Goal: Task Accomplishment & Management: Use online tool/utility

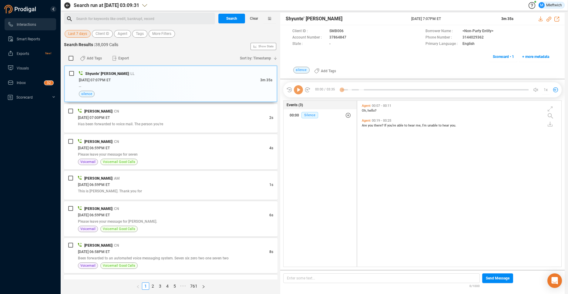
scroll to position [164, 201]
click at [122, 35] on span "Agent" at bounding box center [123, 34] width 10 height 8
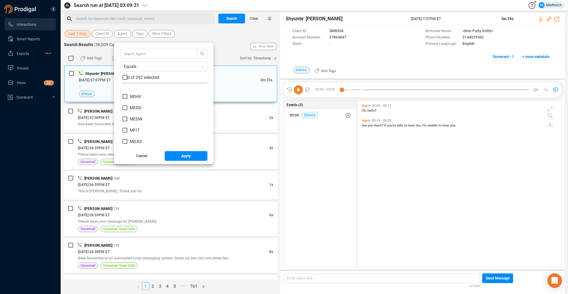
scroll to position [2097, 0]
drag, startPoint x: 123, startPoint y: 102, endPoint x: 128, endPoint y: 105, distance: 4.7
click at [125, 103] on input "MCAD" at bounding box center [124, 102] width 5 height 5
checkbox input "true"
click at [185, 156] on span "Apply" at bounding box center [185, 156] width 9 height 10
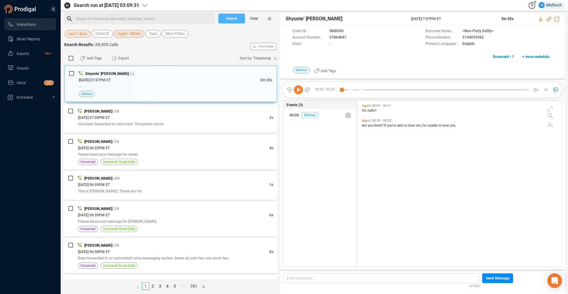
click at [235, 18] on span "Search" at bounding box center [231, 19] width 11 height 10
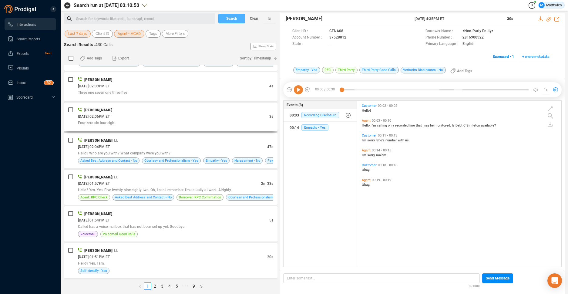
scroll to position [1513, 0]
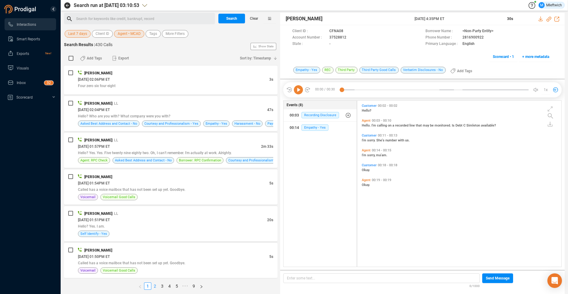
click at [155, 286] on link "2" at bounding box center [155, 286] width 7 height 7
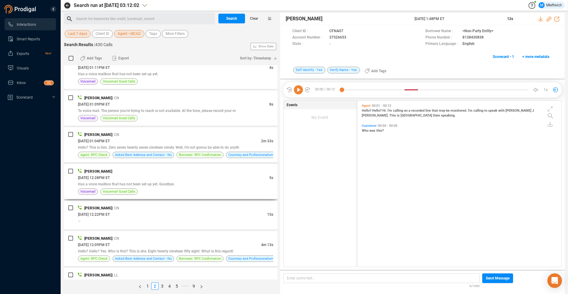
scroll to position [417, 0]
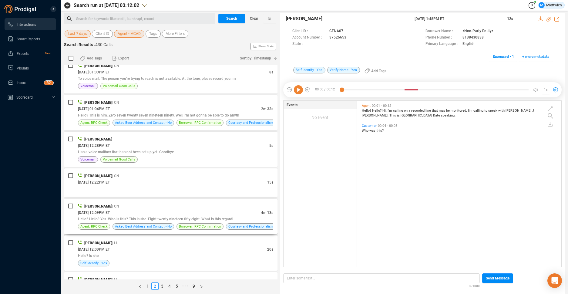
click at [194, 205] on div "Myonna Cade | CN" at bounding box center [175, 206] width 195 height 6
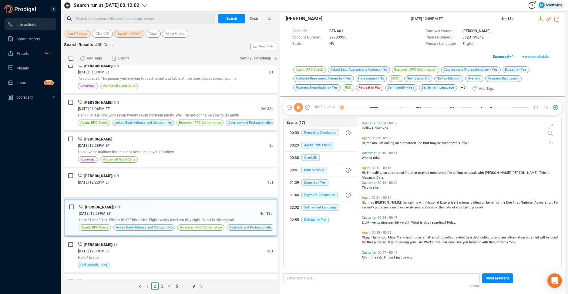
scroll to position [147, 201]
click at [350, 38] on icon at bounding box center [351, 37] width 5 height 5
click at [133, 33] on span "Agent • MCAD" at bounding box center [129, 34] width 23 height 8
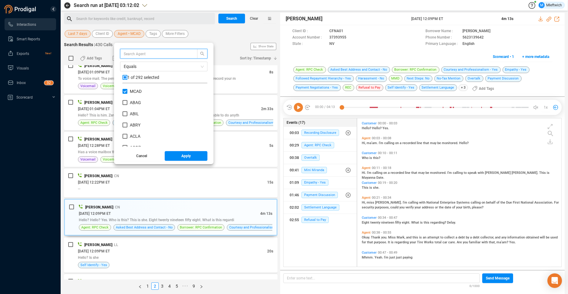
scroll to position [57, 82]
click at [126, 91] on input "MCAD" at bounding box center [124, 91] width 5 height 5
checkbox input "false"
click at [124, 135] on input "MPEO" at bounding box center [124, 133] width 5 height 5
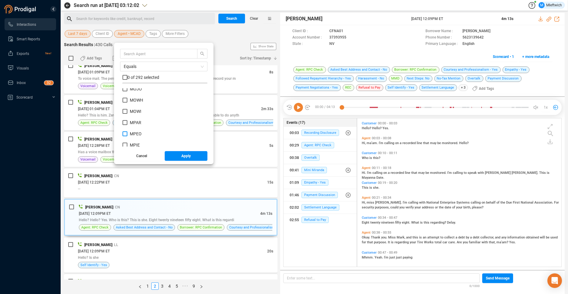
checkbox input "true"
click at [177, 156] on button "Apply" at bounding box center [186, 156] width 43 height 10
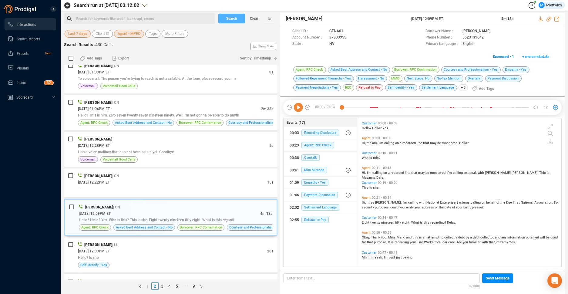
drag, startPoint x: 238, startPoint y: 16, endPoint x: 236, endPoint y: 20, distance: 4.3
click at [238, 15] on button "Search" at bounding box center [231, 19] width 27 height 10
click at [236, 20] on div "Search Clear" at bounding box center [247, 19] width 61 height 12
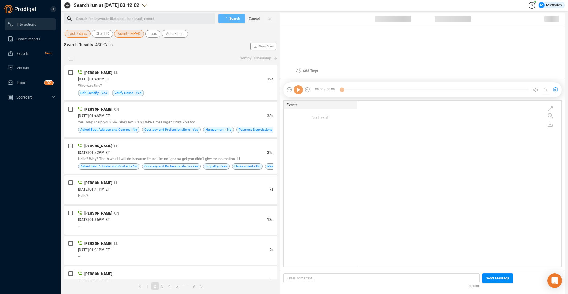
scroll to position [164, 201]
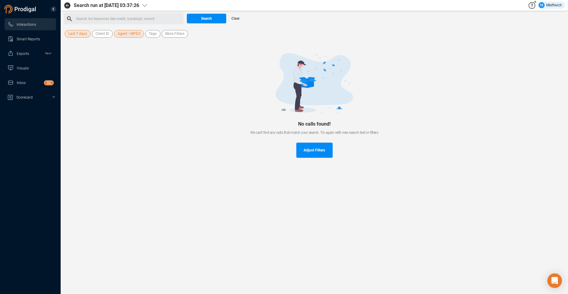
click at [129, 33] on span "Agent • MPEO" at bounding box center [129, 34] width 23 height 8
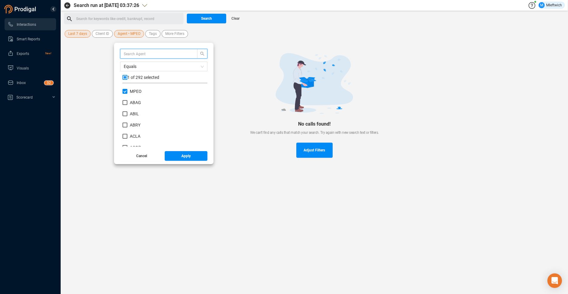
scroll to position [57, 82]
click at [188, 155] on span "Apply" at bounding box center [185, 156] width 9 height 10
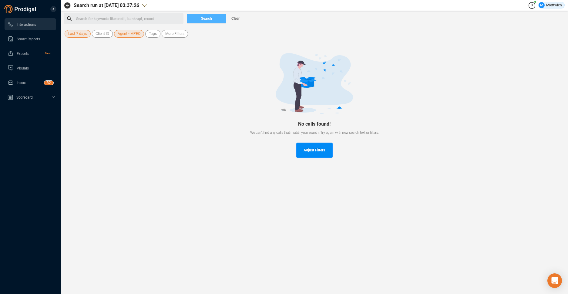
click at [211, 17] on span "Search" at bounding box center [206, 19] width 11 height 10
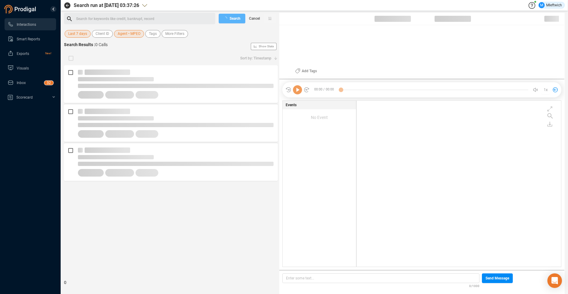
scroll to position [164, 201]
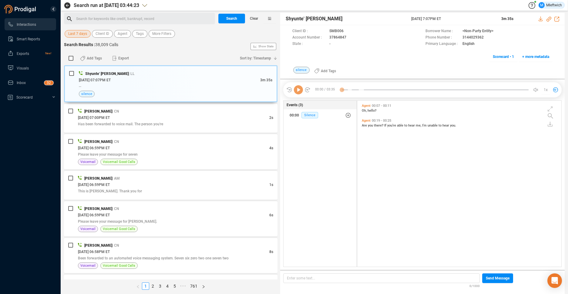
scroll to position [164, 201]
click at [118, 33] on span "Agent" at bounding box center [123, 34] width 10 height 8
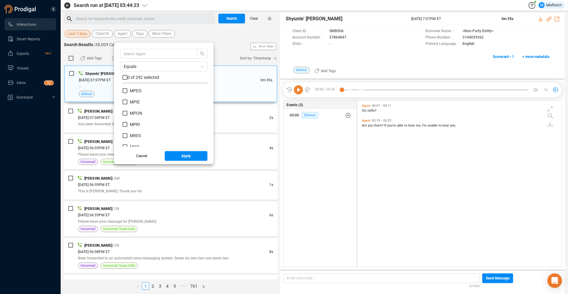
scroll to position [2340, 0]
click at [124, 129] on input "MWIL" at bounding box center [124, 129] width 5 height 5
checkbox input "true"
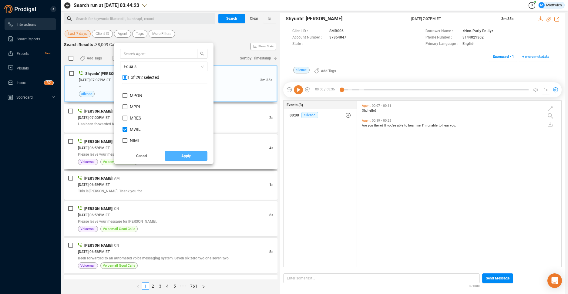
click at [192, 155] on button "Apply" at bounding box center [186, 156] width 43 height 10
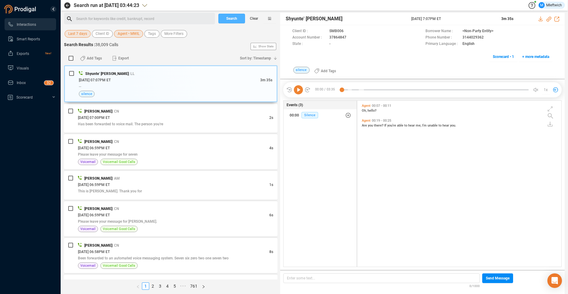
click at [235, 17] on span "Search" at bounding box center [231, 19] width 11 height 10
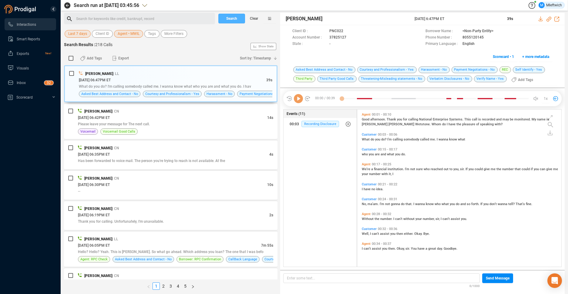
scroll to position [156, 201]
click at [184, 243] on div "09/02/2025 @ 06:05PM ET" at bounding box center [169, 245] width 183 height 6
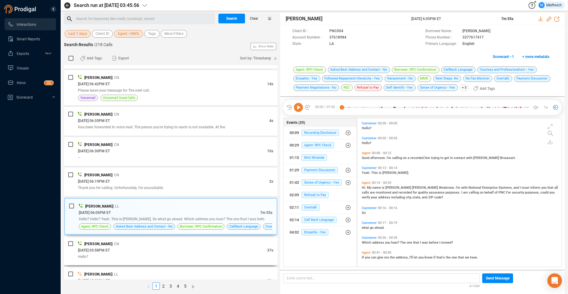
scroll to position [64, 0]
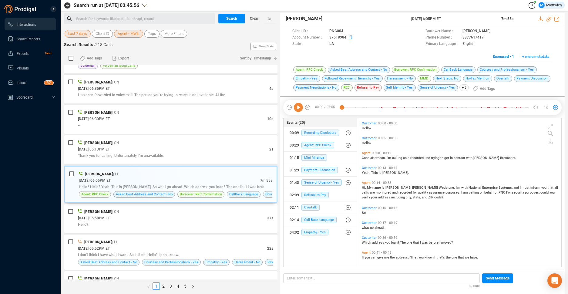
click at [349, 37] on icon at bounding box center [351, 37] width 5 height 5
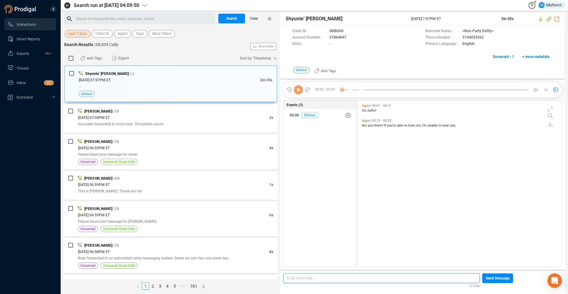
scroll to position [164, 201]
click at [126, 35] on span "Agent" at bounding box center [123, 34] width 10 height 8
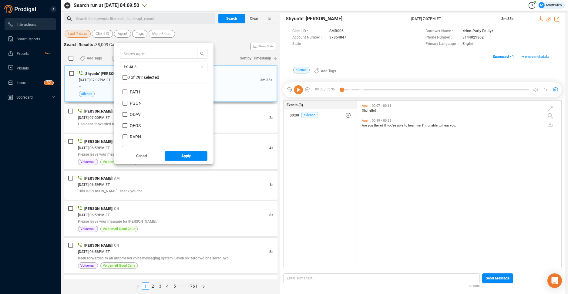
scroll to position [2413, 0]
click at [124, 100] on input "PATH" at bounding box center [124, 100] width 5 height 5
checkbox input "true"
click at [182, 156] on span "Apply" at bounding box center [185, 156] width 9 height 10
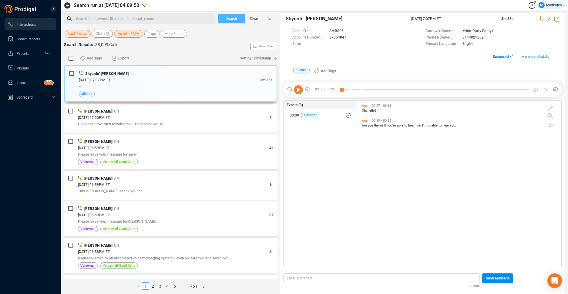
click at [232, 19] on span "Search" at bounding box center [231, 19] width 11 height 10
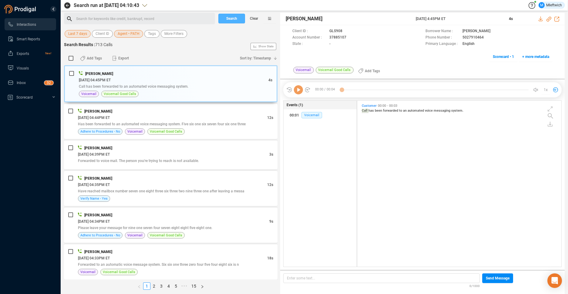
scroll to position [164, 201]
click at [220, 123] on span "Has been forwarded to an automated voice messaging system. Five six one six sev…" at bounding box center [162, 124] width 168 height 4
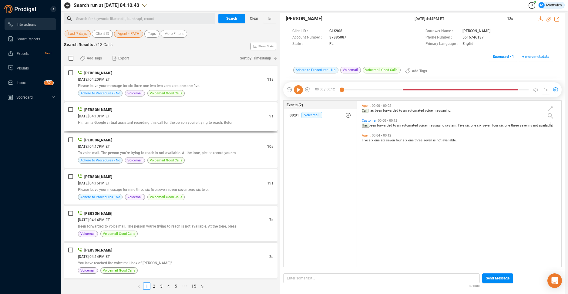
scroll to position [546, 0]
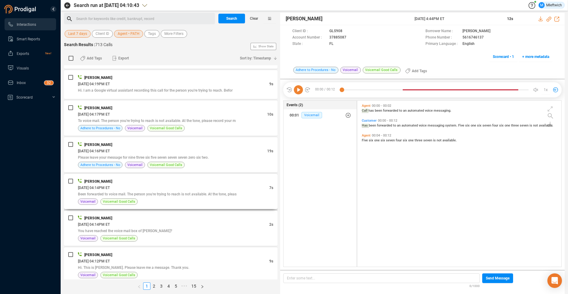
click at [198, 194] on span "Been forwarded to voice mail. The person you're trying to reach is not availabl…" at bounding box center [157, 194] width 159 height 4
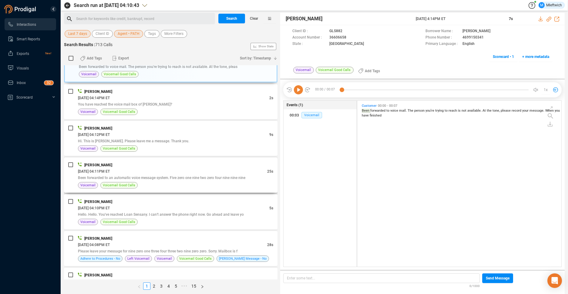
scroll to position [736, 0]
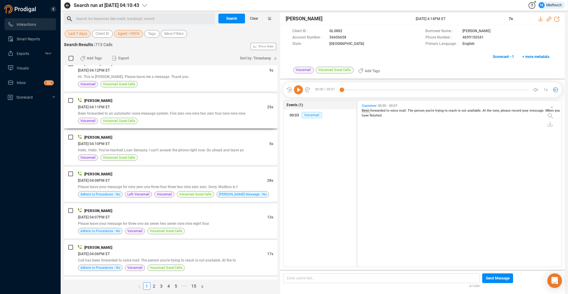
click at [234, 114] on span "Been forwarded to an automatic voice message system. Five zero one nine two zer…" at bounding box center [161, 113] width 167 height 4
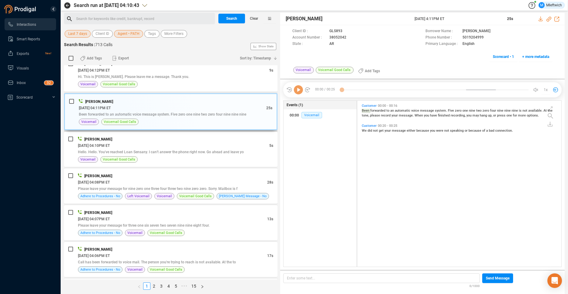
scroll to position [164, 201]
click at [223, 182] on div "09/02/2025 @ 04:08PM ET" at bounding box center [172, 182] width 189 height 6
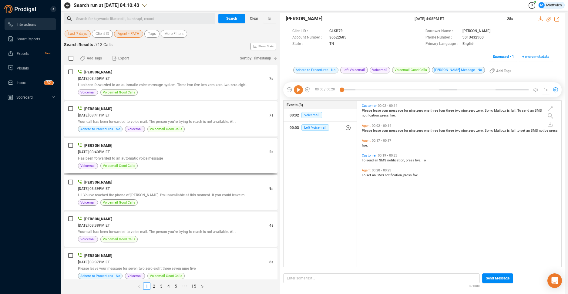
scroll to position [1545, 0]
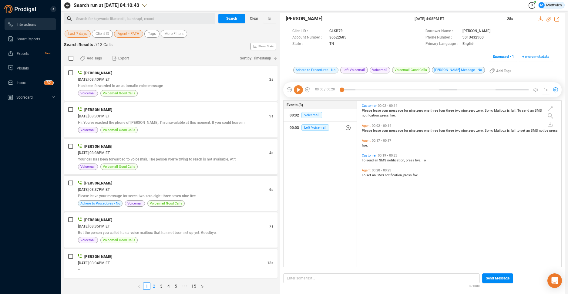
click at [154, 285] on link "2" at bounding box center [154, 286] width 7 height 7
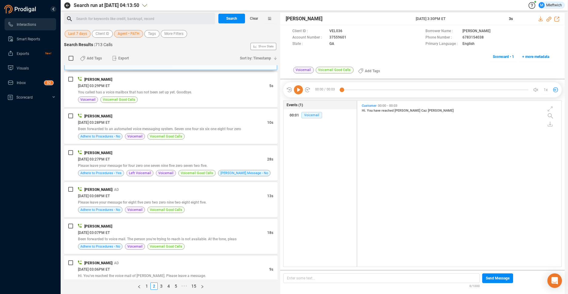
scroll to position [64, 0]
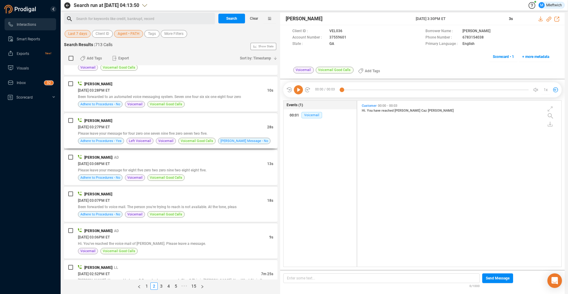
click at [220, 133] on div "Please leave your message for four zero one seven nine five zero seven two five." at bounding box center [175, 133] width 195 height 6
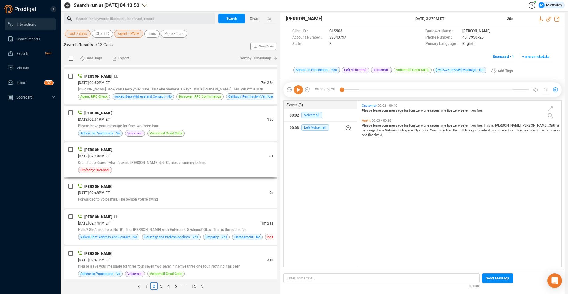
scroll to position [287, 0]
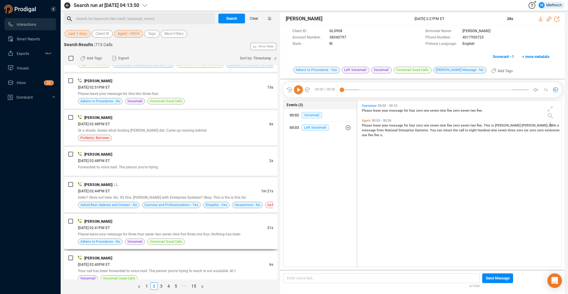
click at [218, 235] on span "Please leave your message for three four seven two seven nine five three one fo…" at bounding box center [159, 234] width 162 height 4
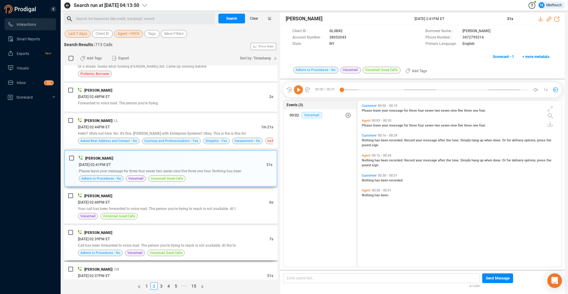
scroll to position [413, 0]
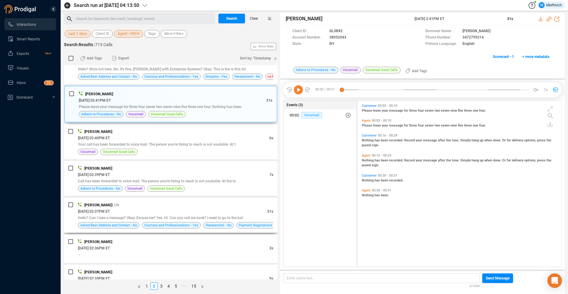
click at [221, 219] on span "Hello? Can I take a message? Okay. Excuse me? Yes. Hi. Can you call me back? I …" at bounding box center [160, 218] width 165 height 4
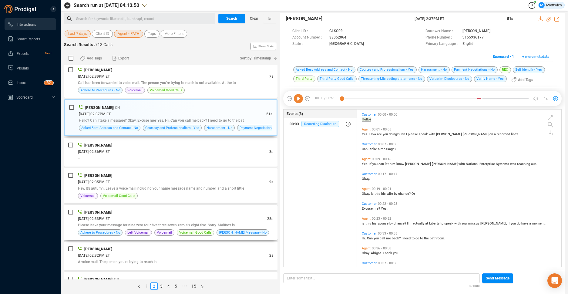
scroll to position [542, 0]
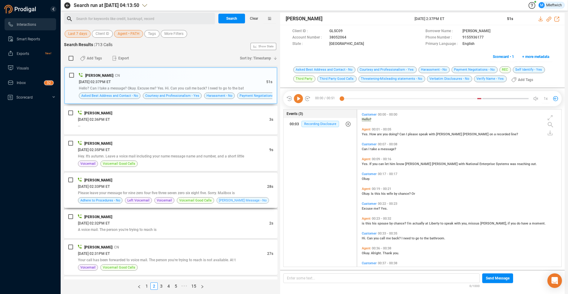
click at [223, 199] on span "Zortman Message - No" at bounding box center [243, 200] width 48 height 6
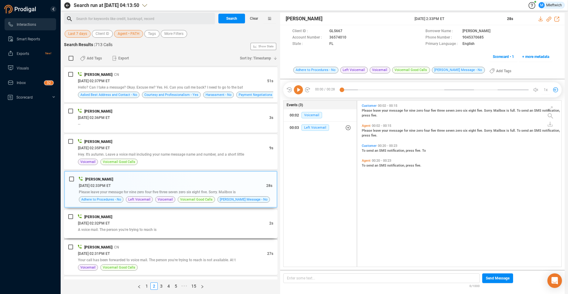
scroll to position [574, 0]
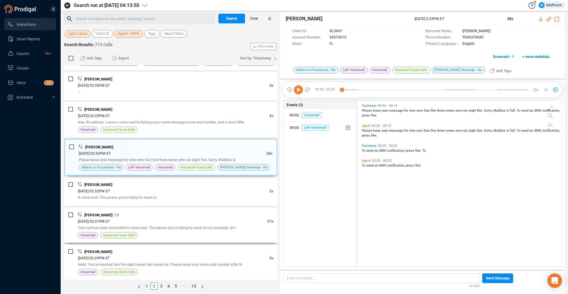
click at [215, 226] on span "Your call has been forwarded to voice mail. The person you're trying to reach i…" at bounding box center [157, 228] width 158 height 4
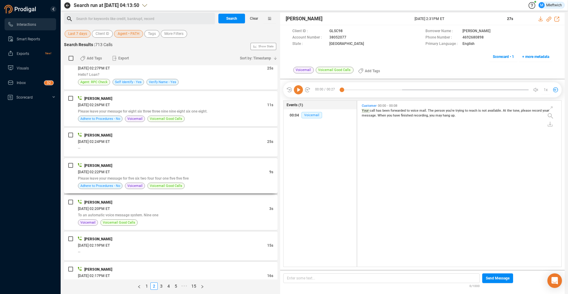
scroll to position [863, 0]
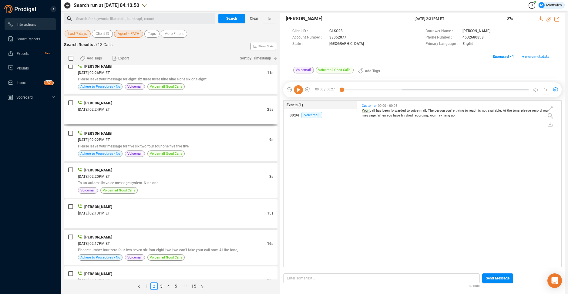
click at [222, 114] on div "--" at bounding box center [175, 115] width 195 height 6
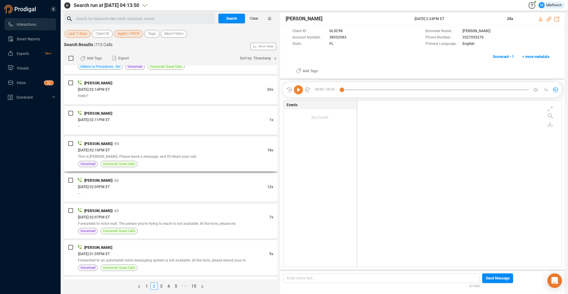
scroll to position [1086, 0]
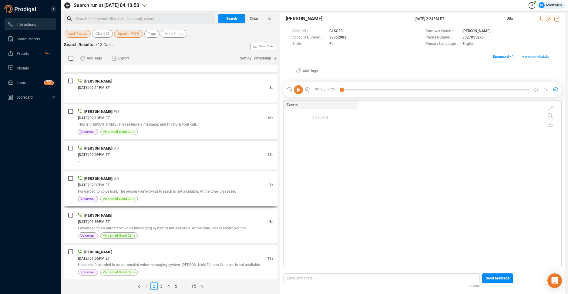
click at [220, 187] on div "09/02/2025 @ 02:07PM ET" at bounding box center [173, 185] width 191 height 6
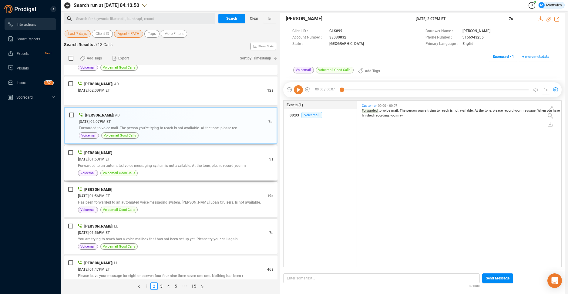
scroll to position [1180, 0]
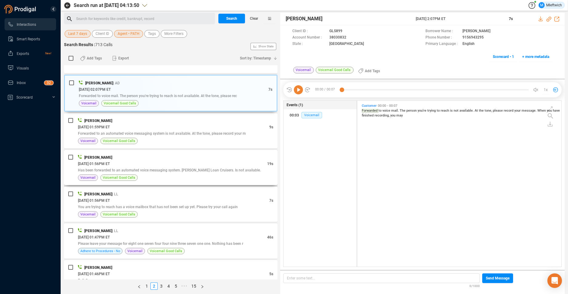
click at [221, 174] on div "Patrick Hansford 09/02/2025 @ 01:56PM ET 19s Has been forwarded to an automated…" at bounding box center [175, 167] width 195 height 27
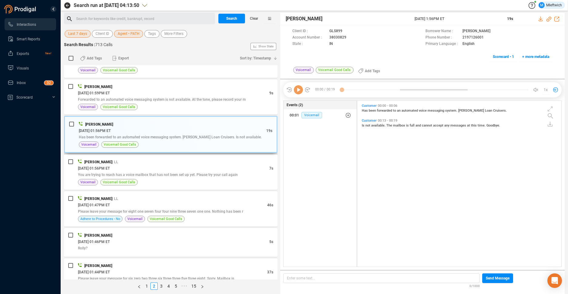
scroll to position [1245, 0]
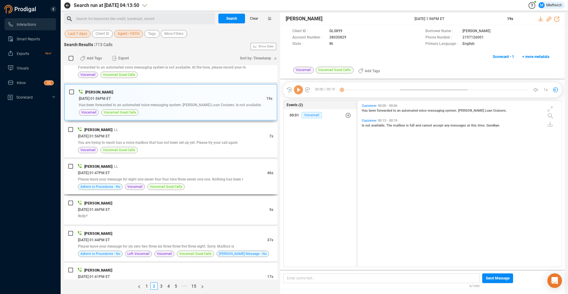
click at [222, 175] on div "09/02/2025 @ 01:47PM ET" at bounding box center [172, 172] width 189 height 6
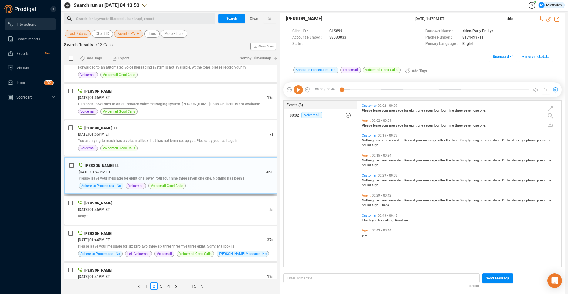
scroll to position [1309, 0]
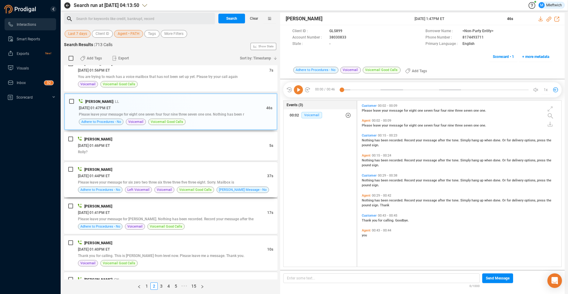
click at [224, 176] on div "09/02/2025 @ 01:44PM ET" at bounding box center [172, 175] width 189 height 6
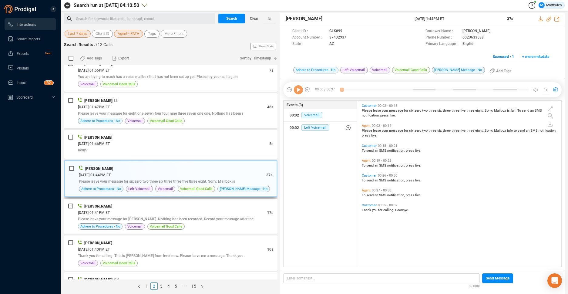
scroll to position [0, 0]
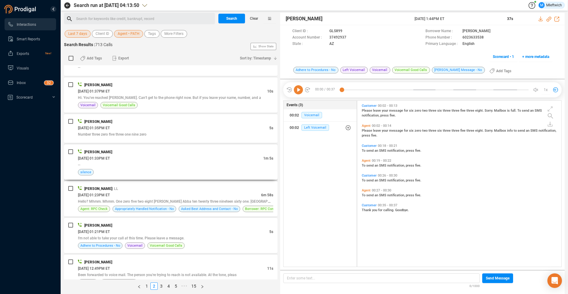
click at [227, 169] on div "silence" at bounding box center [175, 172] width 195 height 6
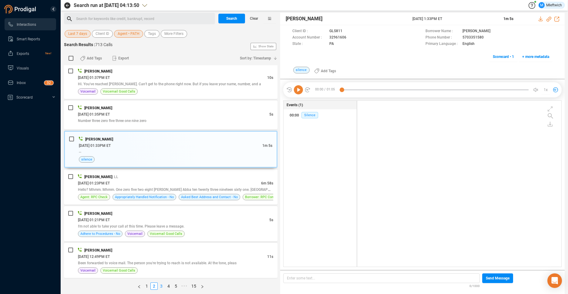
click at [161, 285] on link "3" at bounding box center [161, 286] width 7 height 7
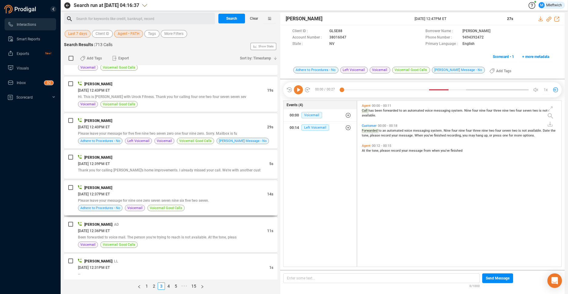
scroll to position [96, 0]
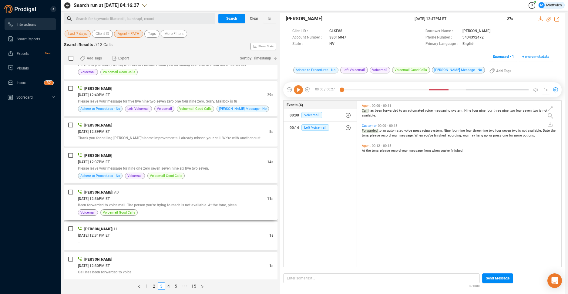
click at [202, 206] on span "Been forwarded to voice mail. The person you're trying to reach is not availabl…" at bounding box center [157, 205] width 159 height 4
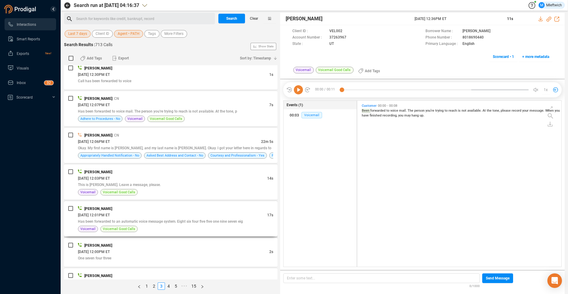
scroll to position [319, 0]
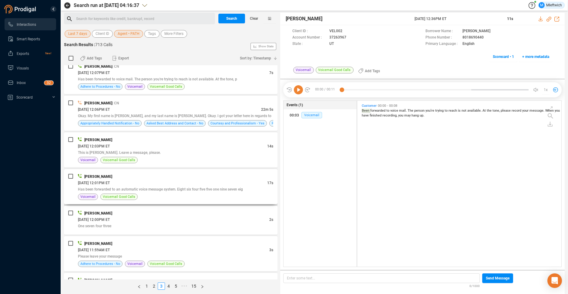
click at [232, 191] on span "Has been forwarded to an automatic voice message system. Eight six four five fi…" at bounding box center [160, 189] width 165 height 4
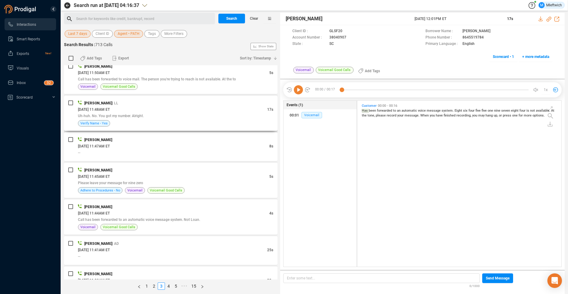
scroll to position [702, 0]
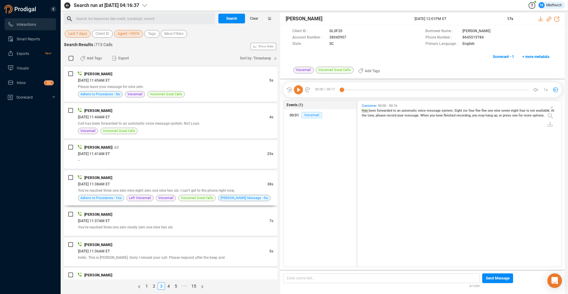
click at [234, 192] on span "You've reached three one zero nine eight zero one nine two six. I can't get to …" at bounding box center [156, 190] width 157 height 4
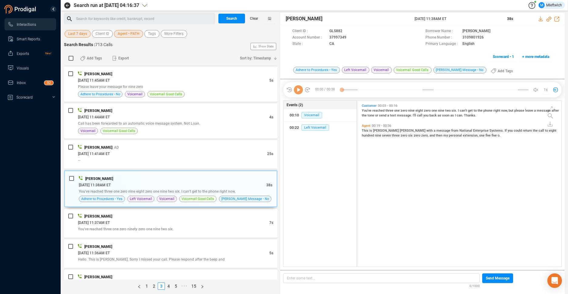
scroll to position [164, 201]
click at [350, 37] on icon at bounding box center [351, 37] width 5 height 5
